Goal: Navigation & Orientation: Find specific page/section

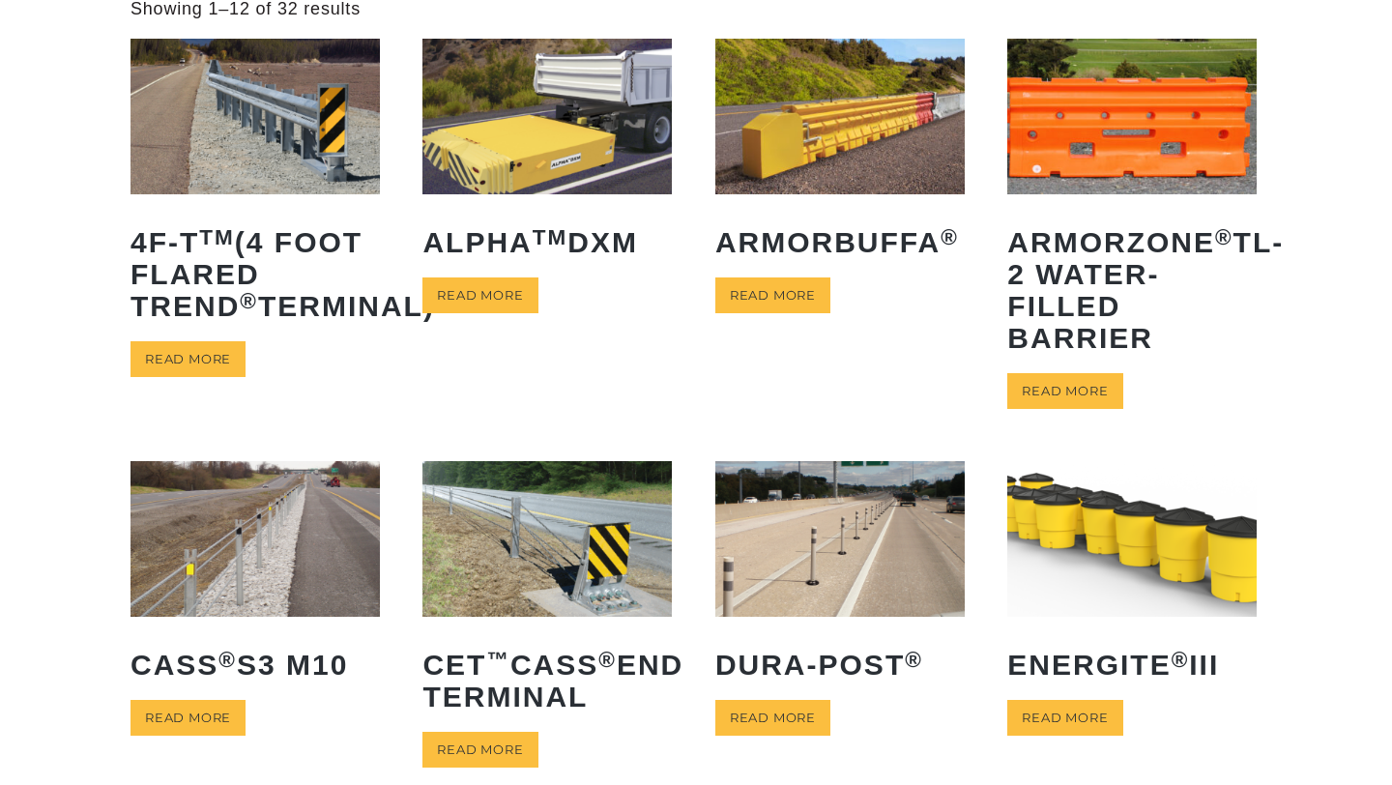
scroll to position [148, 0]
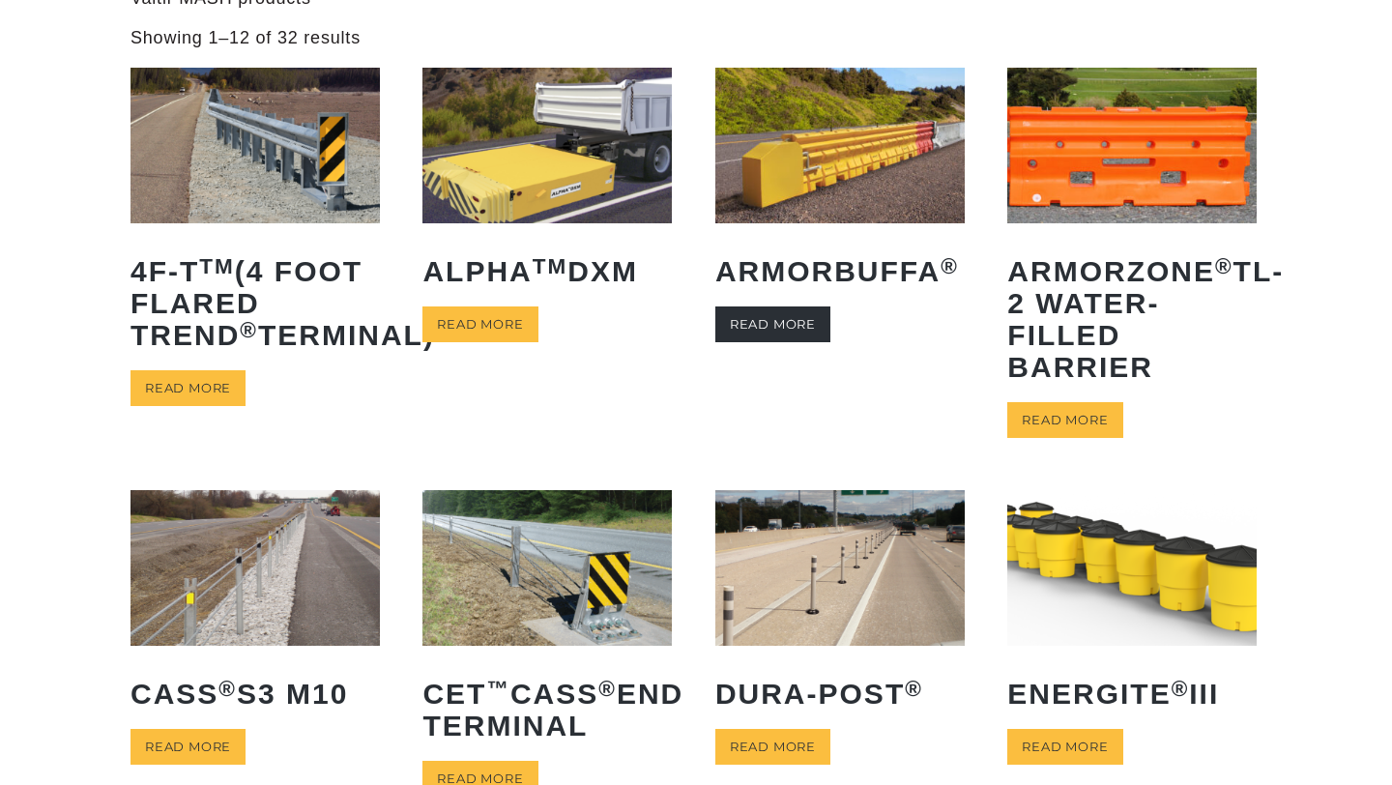
click at [744, 327] on link "Read more" at bounding box center [772, 324] width 115 height 36
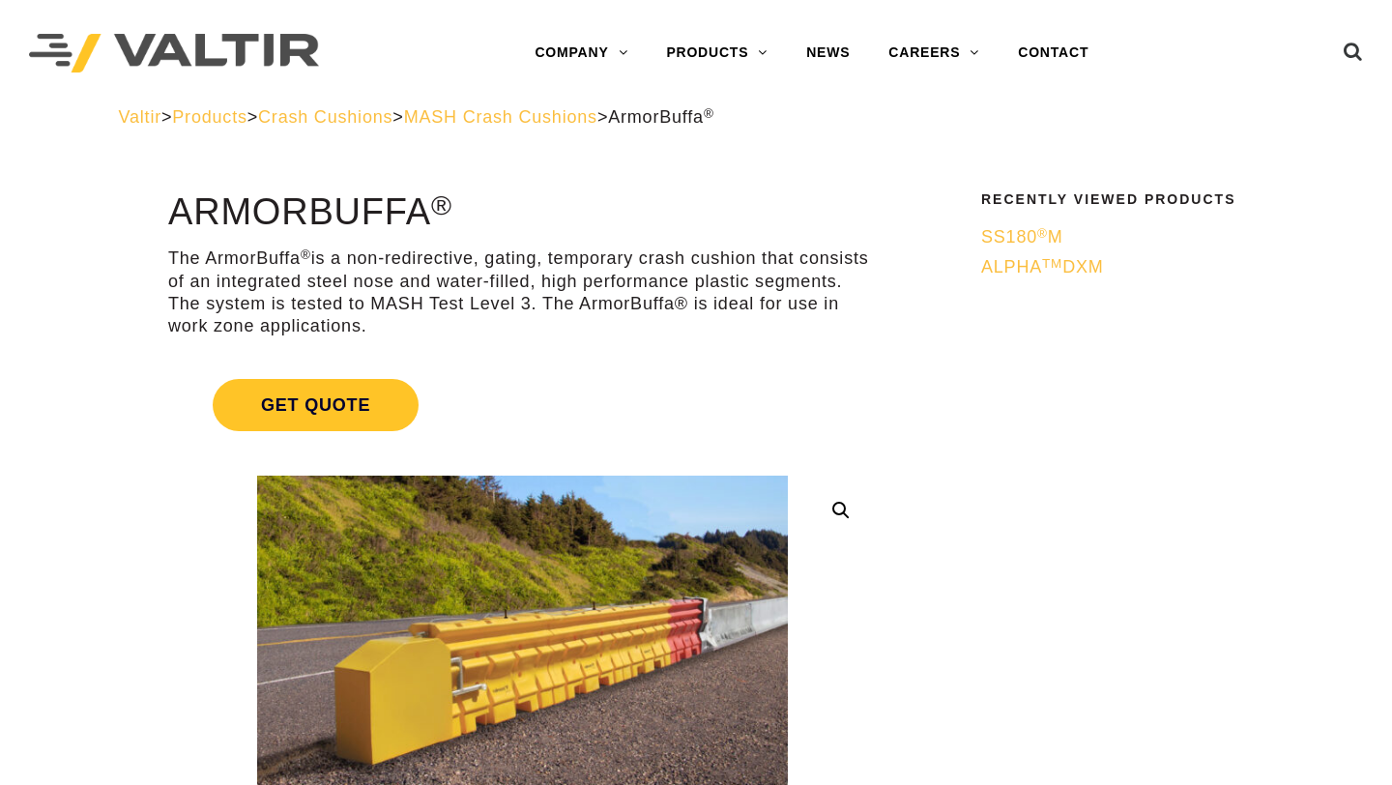
click at [358, 110] on span "Crash Cushions" at bounding box center [325, 116] width 134 height 19
